Goal: Find specific page/section: Find specific page/section

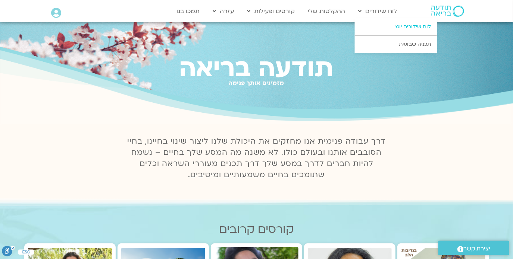
click at [399, 27] on link "לוח שידורים יומי" at bounding box center [395, 26] width 82 height 17
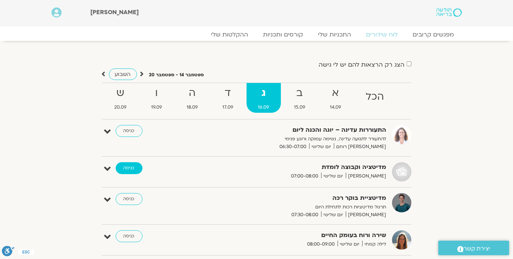
click at [131, 167] on link "כניסה" at bounding box center [129, 169] width 27 height 12
click at [126, 169] on link "כניסה" at bounding box center [129, 169] width 27 height 12
